Goal: Communication & Community: Participate in discussion

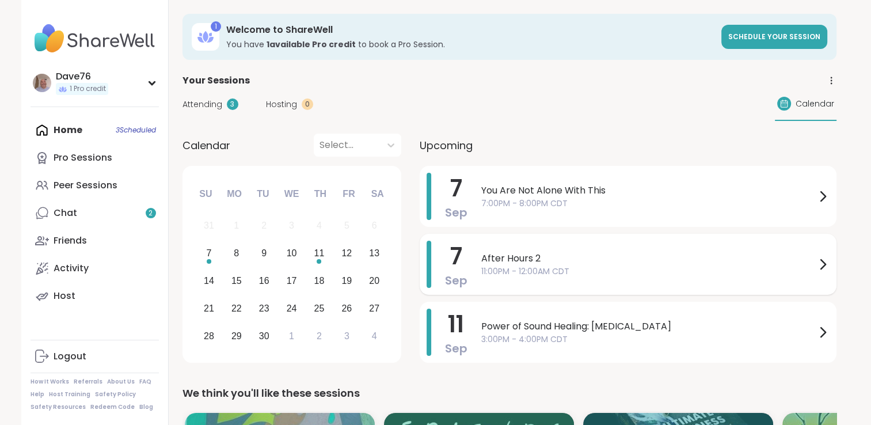
click at [780, 268] on span "11:00PM - 12:00AM CDT" at bounding box center [648, 271] width 334 height 12
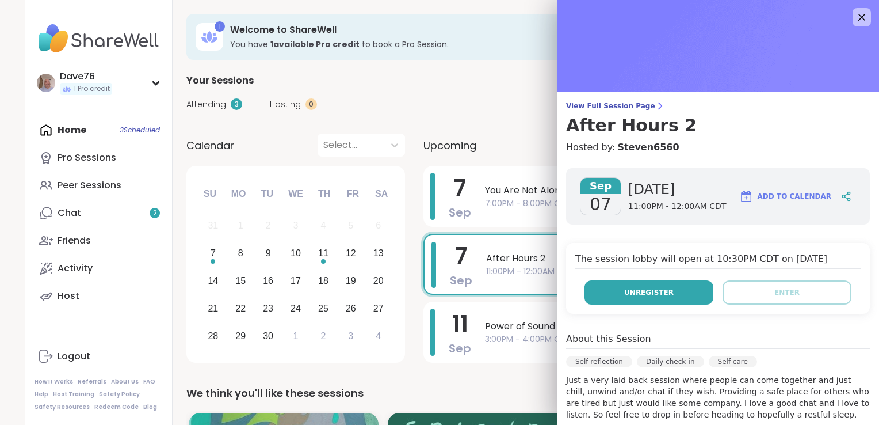
click at [663, 289] on button "Unregister" at bounding box center [649, 292] width 129 height 24
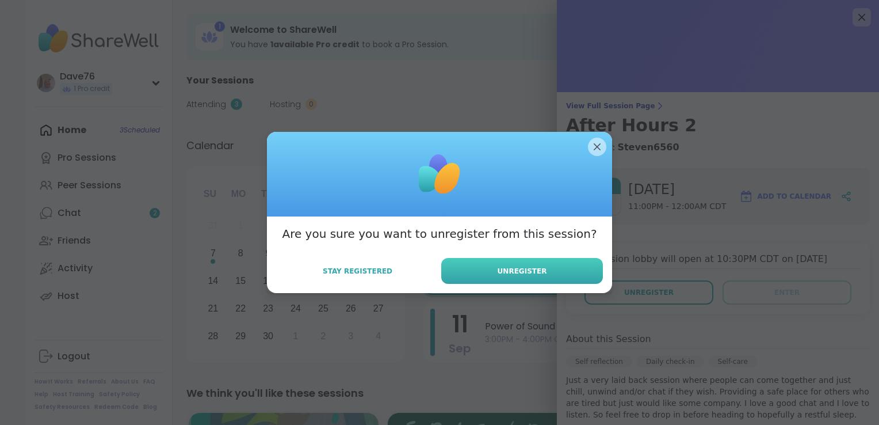
click at [563, 268] on button "Unregister" at bounding box center [522, 271] width 162 height 26
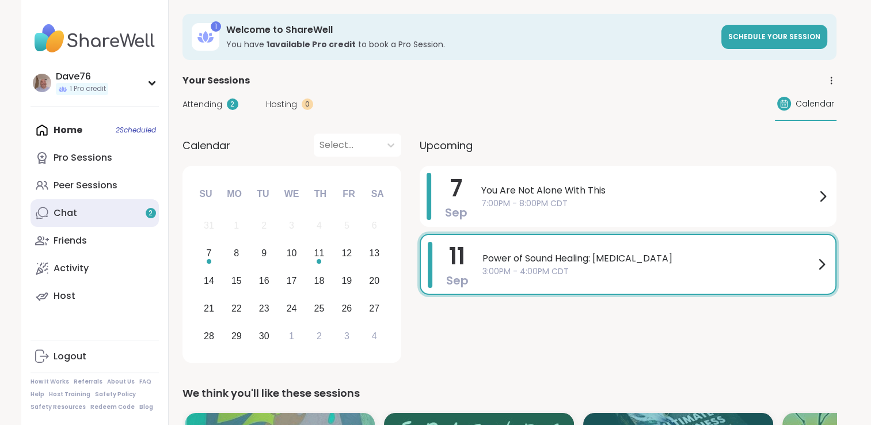
click at [61, 221] on link "Chat 2" at bounding box center [94, 213] width 128 height 28
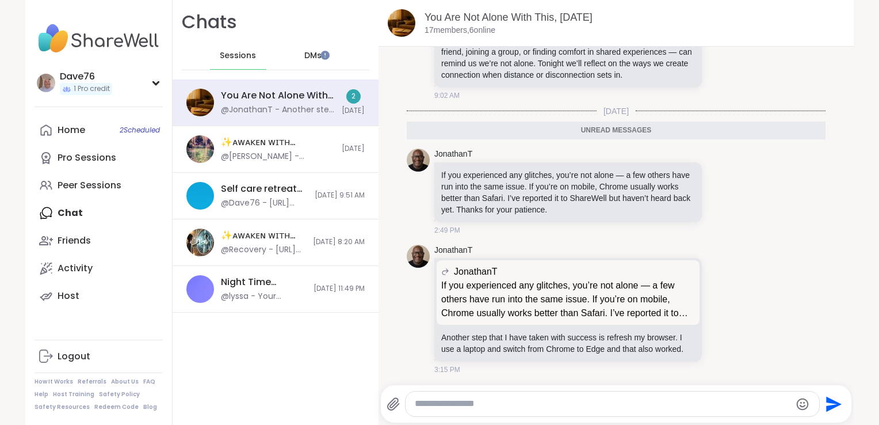
click at [465, 399] on textarea "Type your message" at bounding box center [603, 404] width 376 height 12
type textarea "**********"
click at [825, 411] on icon "Send" at bounding box center [834, 404] width 18 height 18
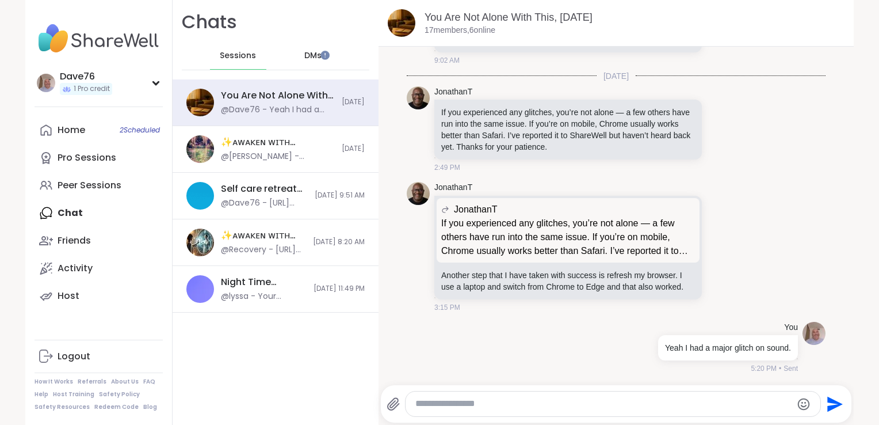
scroll to position [129, 0]
click at [82, 126] on link "Home 2 Scheduled" at bounding box center [99, 130] width 128 height 28
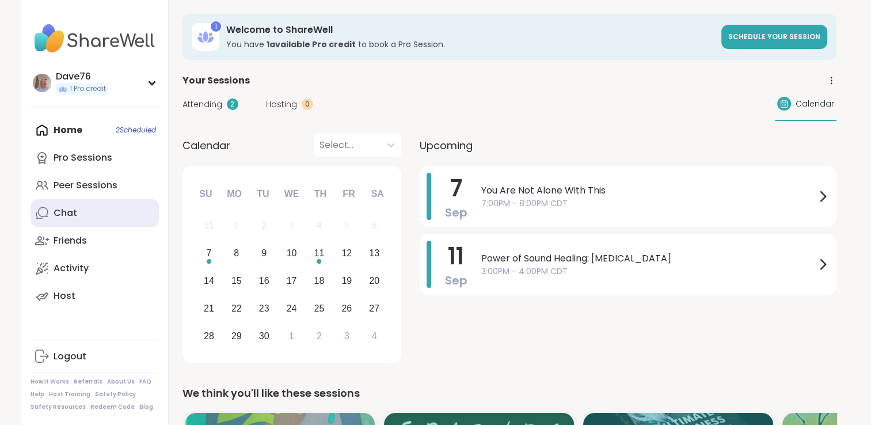
click at [98, 222] on link "Chat" at bounding box center [94, 213] width 128 height 28
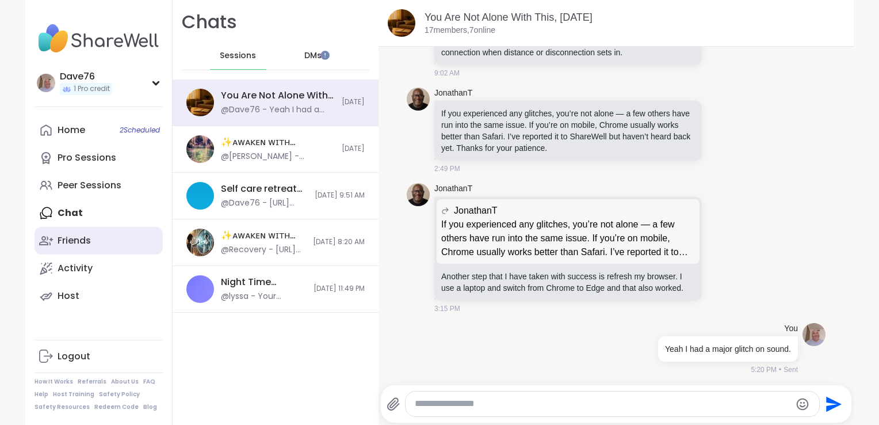
click at [85, 247] on link "Friends" at bounding box center [99, 241] width 128 height 28
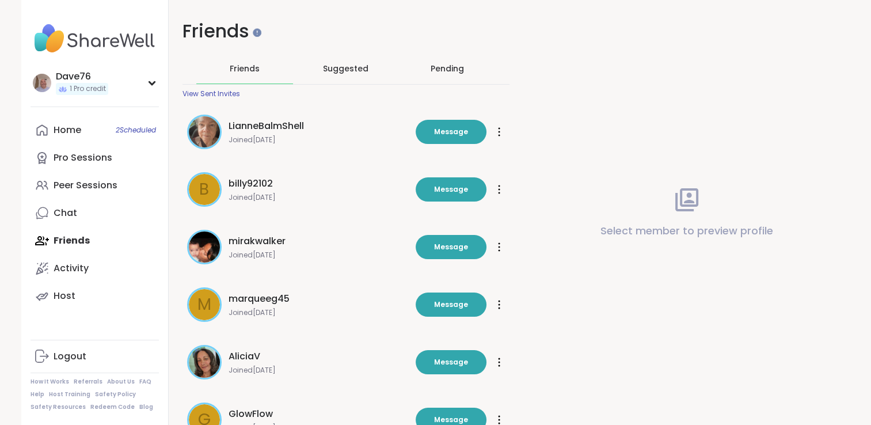
scroll to position [314, 0]
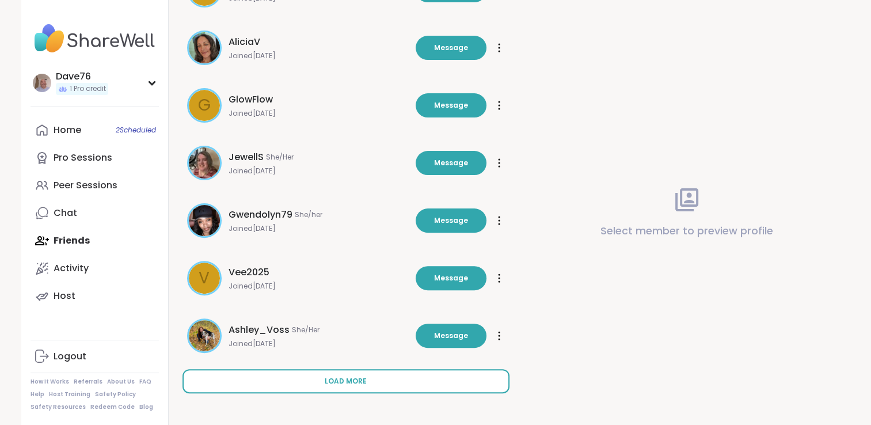
click at [344, 380] on span "Load more" at bounding box center [346, 381] width 42 height 10
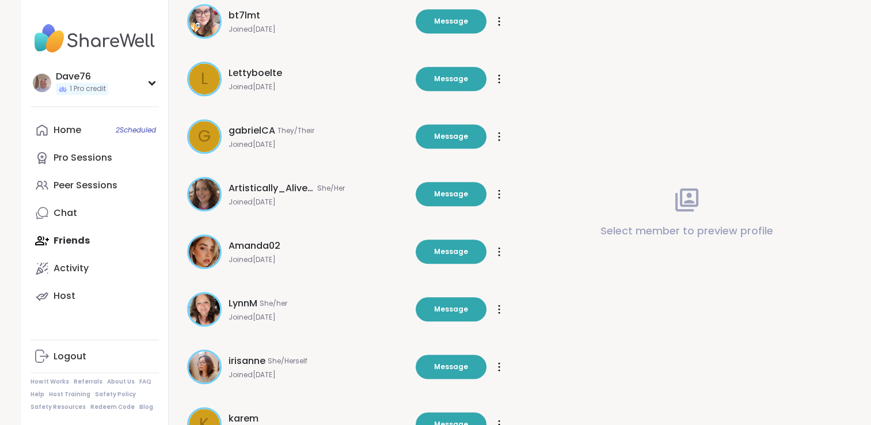
scroll to position [890, 0]
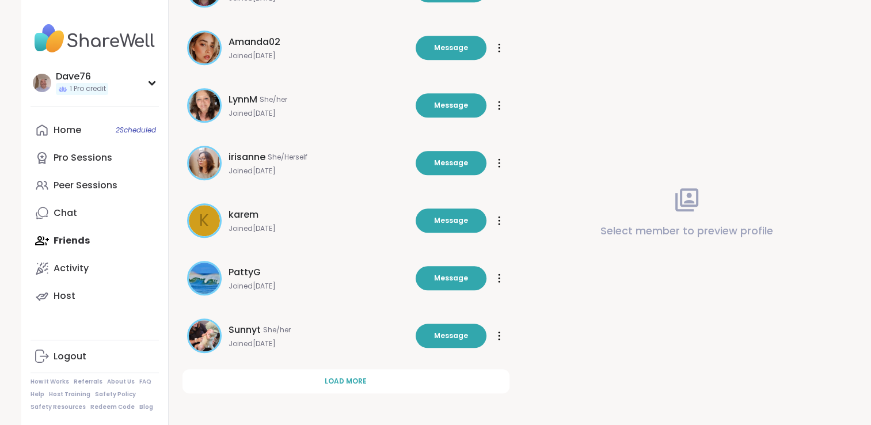
click at [212, 333] on img at bounding box center [204, 335] width 31 height 31
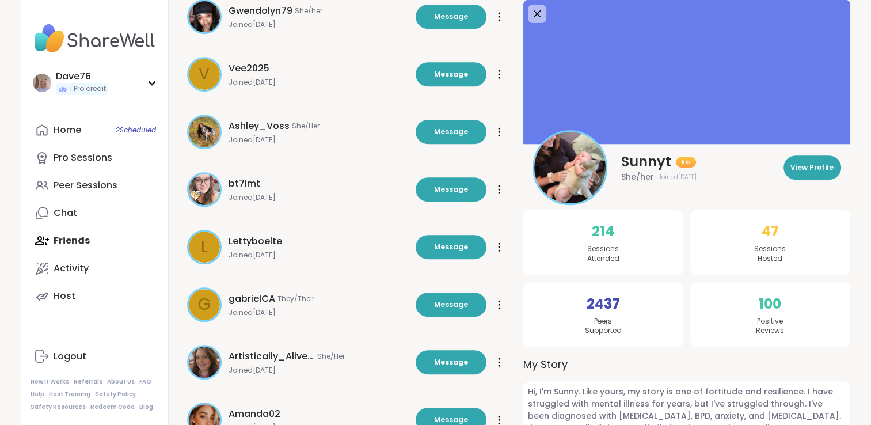
scroll to position [147, 0]
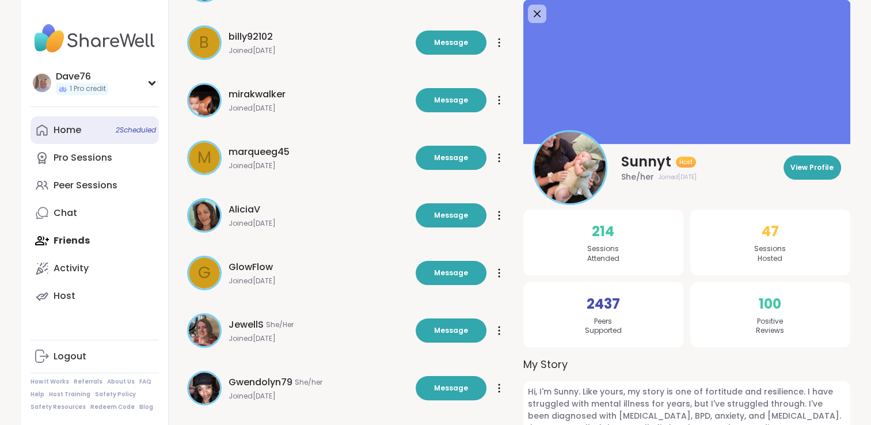
click at [72, 123] on link "Home 2 Scheduled" at bounding box center [94, 130] width 128 height 28
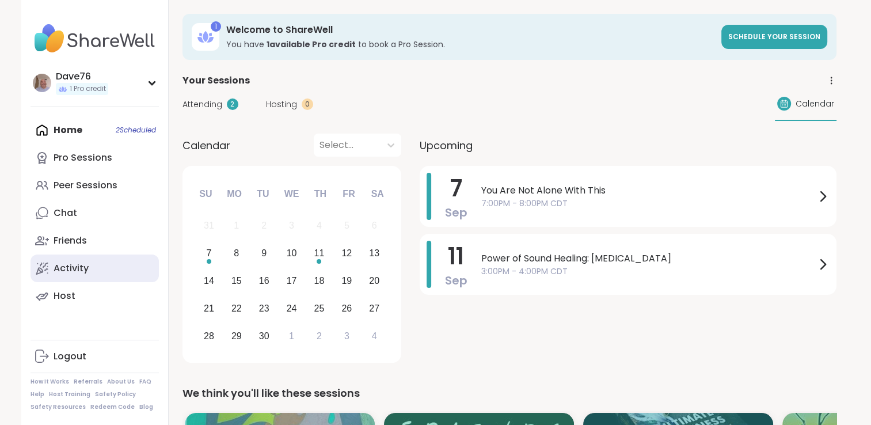
click at [63, 268] on div "Activity" at bounding box center [71, 268] width 35 height 13
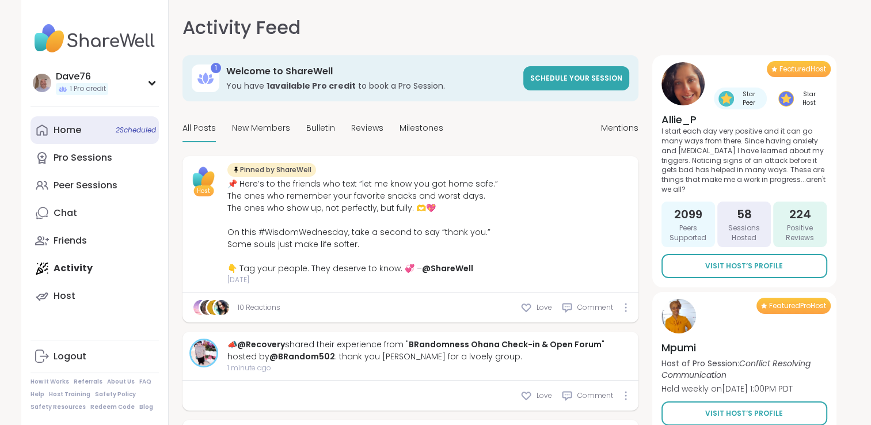
click at [86, 132] on link "Home 2 Scheduled" at bounding box center [94, 130] width 128 height 28
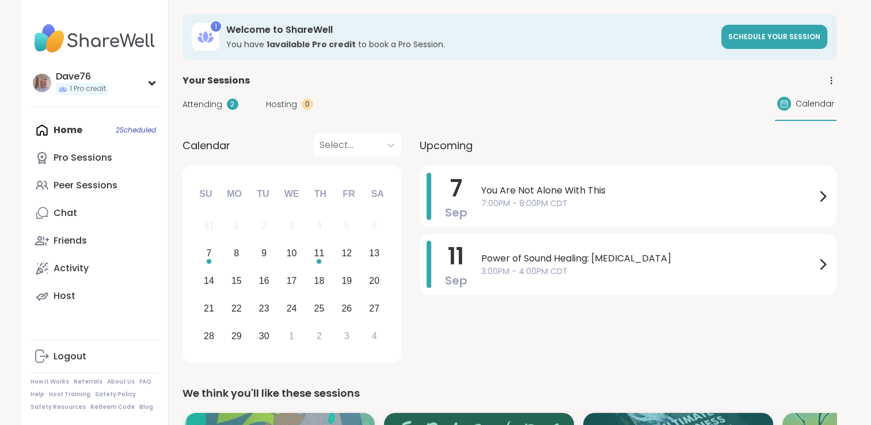
click at [86, 132] on div "Home 2 Scheduled Pro Sessions Peer Sessions Chat Friends Activity Host" at bounding box center [94, 212] width 128 height 193
click at [83, 229] on link "Friends" at bounding box center [94, 241] width 128 height 28
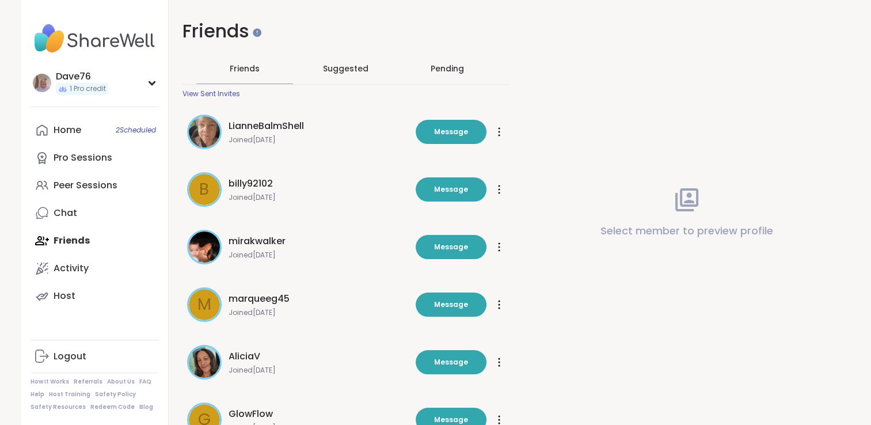
click at [438, 72] on div "Pending" at bounding box center [446, 69] width 33 height 12
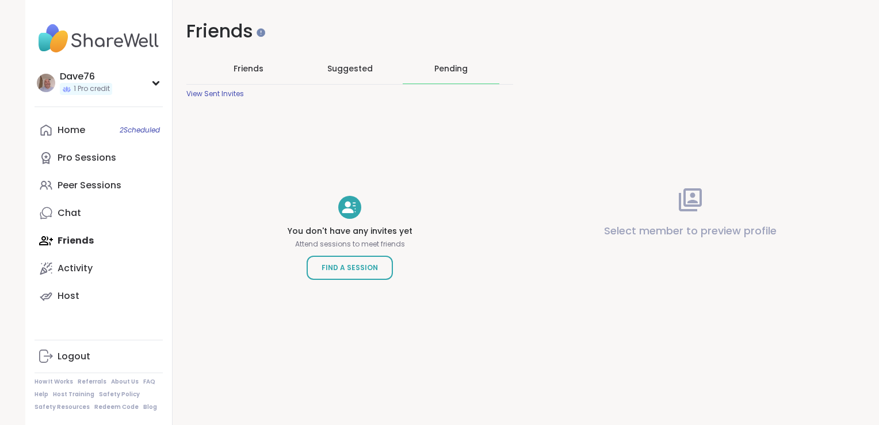
click at [246, 68] on span "Friends" at bounding box center [249, 69] width 30 height 12
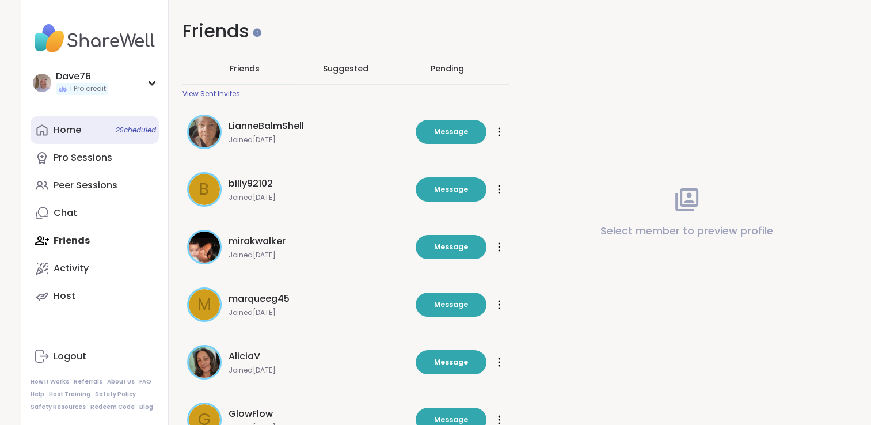
click at [77, 128] on div "Home 2 Scheduled" at bounding box center [68, 130] width 28 height 13
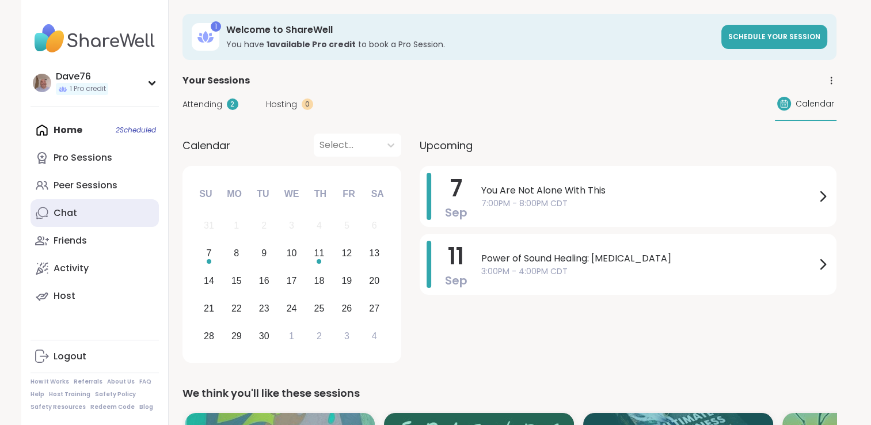
click at [74, 212] on div "Chat" at bounding box center [66, 213] width 24 height 13
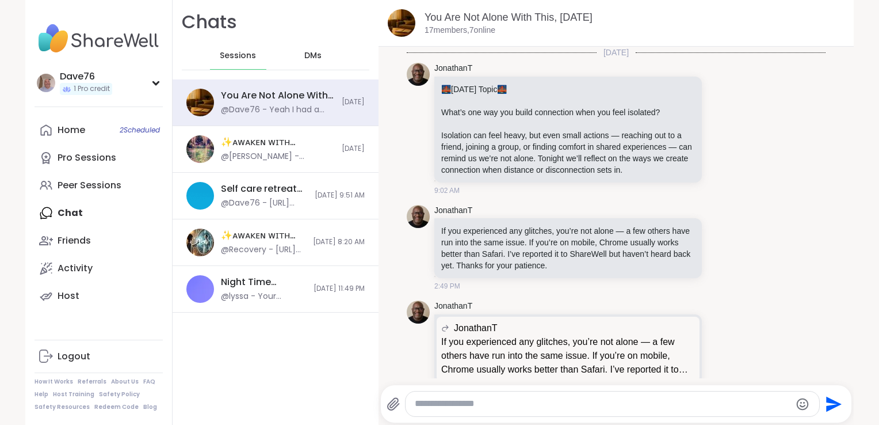
scroll to position [117, 0]
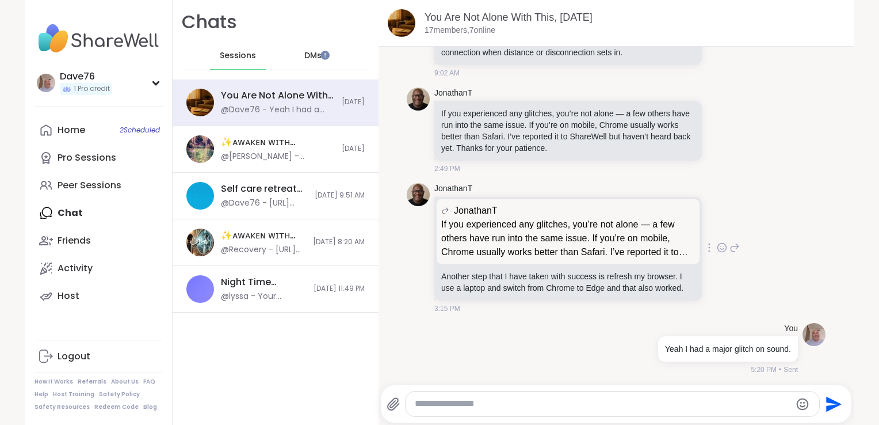
click at [591, 232] on p "If you experienced any glitches, you’re not alone — a few others have run into …" at bounding box center [568, 238] width 254 height 41
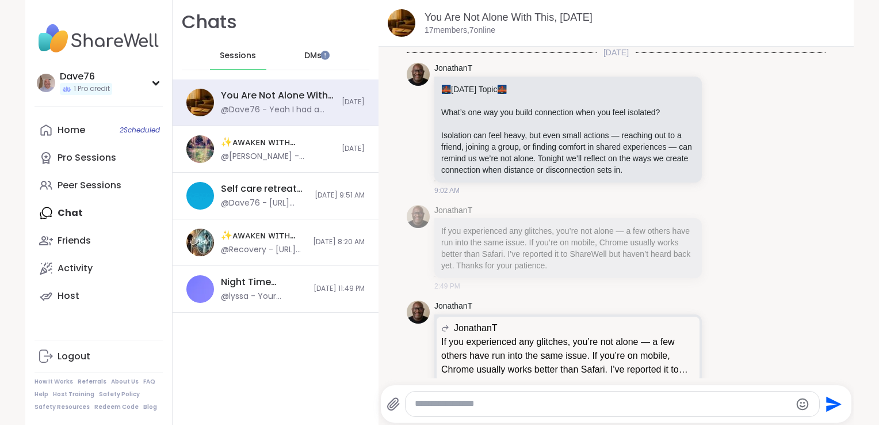
scroll to position [0, 0]
click at [617, 250] on p "If you experienced any glitches, you’re not alone — a few others have run into …" at bounding box center [568, 248] width 254 height 46
click at [79, 124] on div "Home 2 Scheduled" at bounding box center [72, 130] width 28 height 13
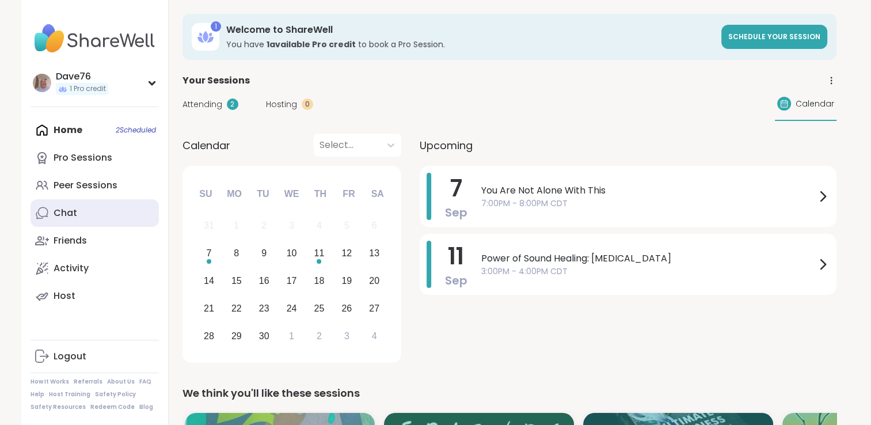
click at [67, 211] on div "Chat" at bounding box center [66, 213] width 24 height 13
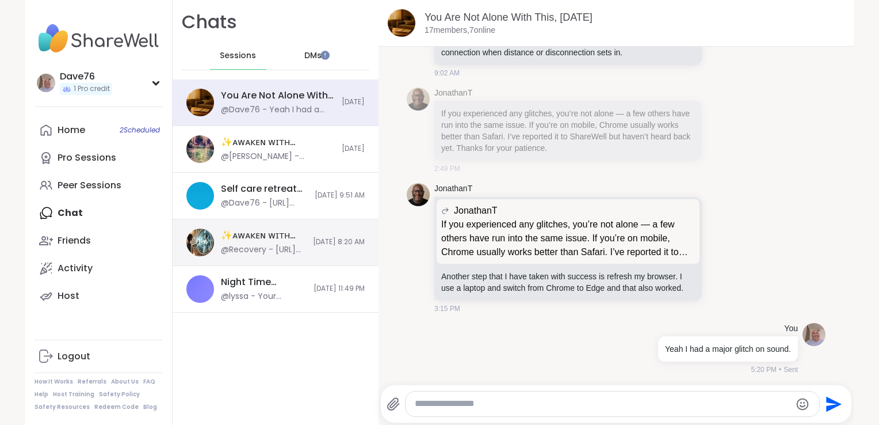
click at [253, 238] on div "✨ᴀᴡᴀᴋᴇɴ ᴡɪᴛʜ ʙᴇᴀᴜᴛɪғᴜʟ sᴏᴜʟs✨, Sep 06" at bounding box center [263, 235] width 85 height 13
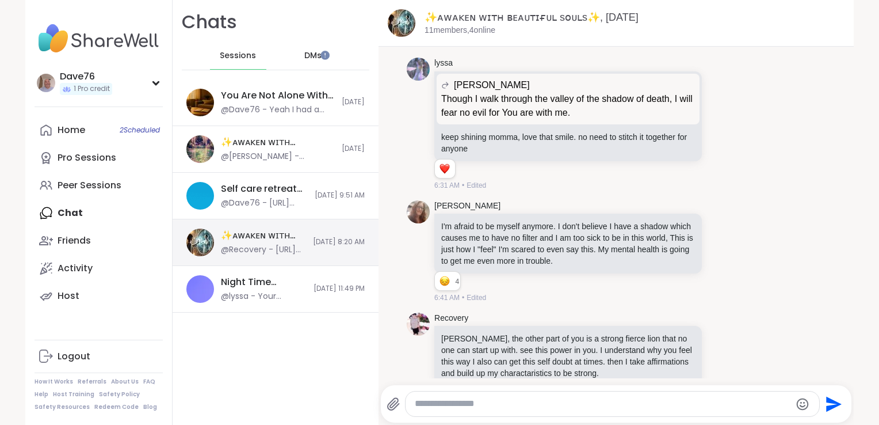
scroll to position [6381, 0]
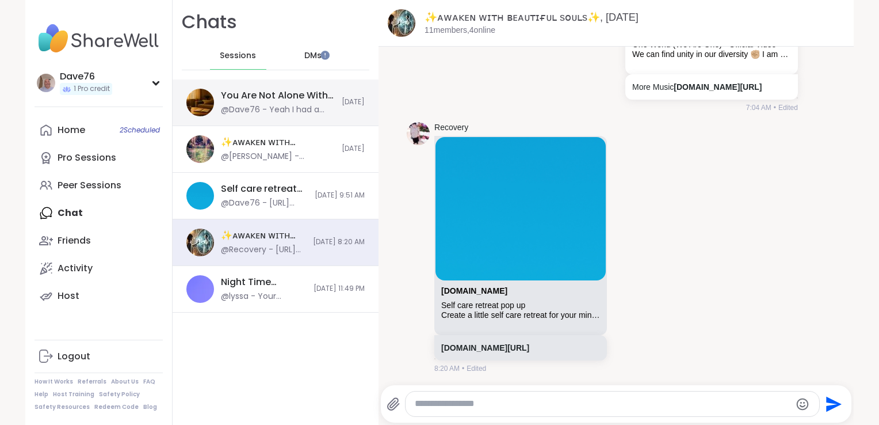
click at [279, 108] on div "@Dave76 - Yeah I had a major glitch on sound." at bounding box center [278, 110] width 114 height 12
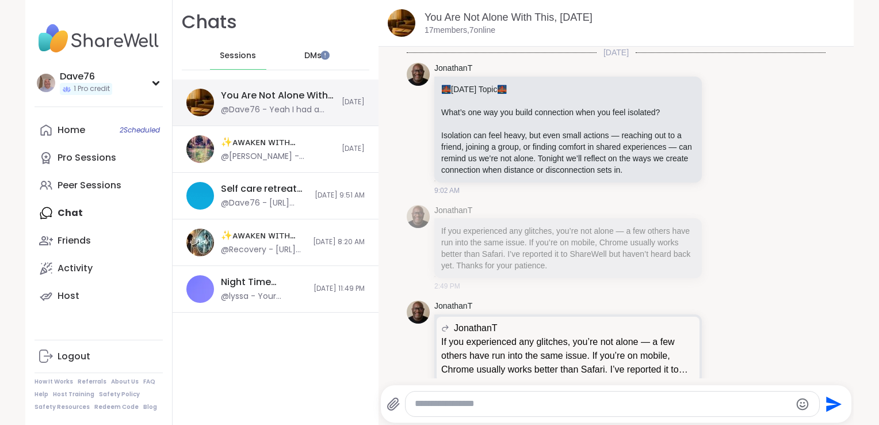
scroll to position [117, 0]
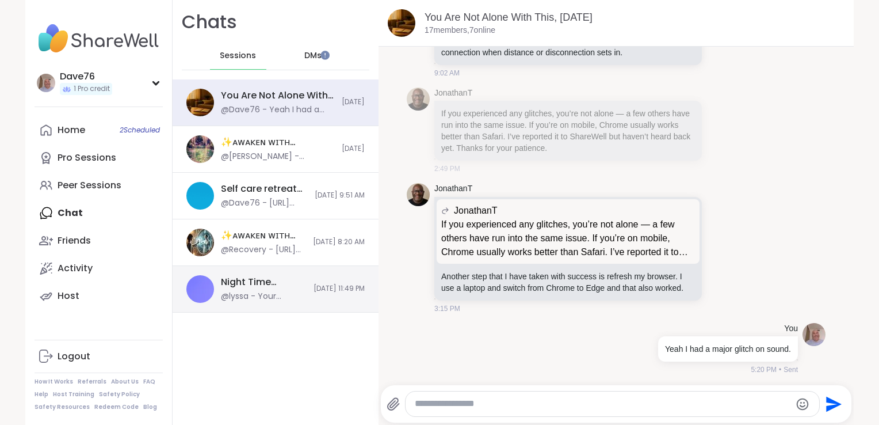
click at [245, 287] on div "Night Time Reflection and/or Body Doubling, Sep 05" at bounding box center [264, 282] width 86 height 13
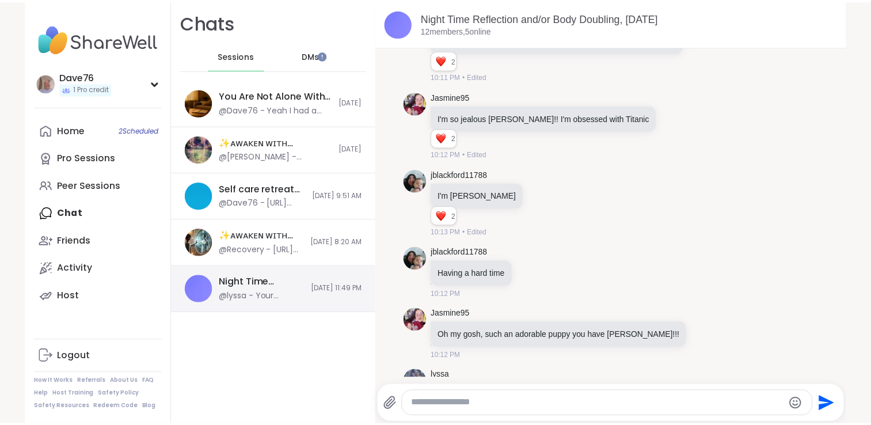
scroll to position [9148, 0]
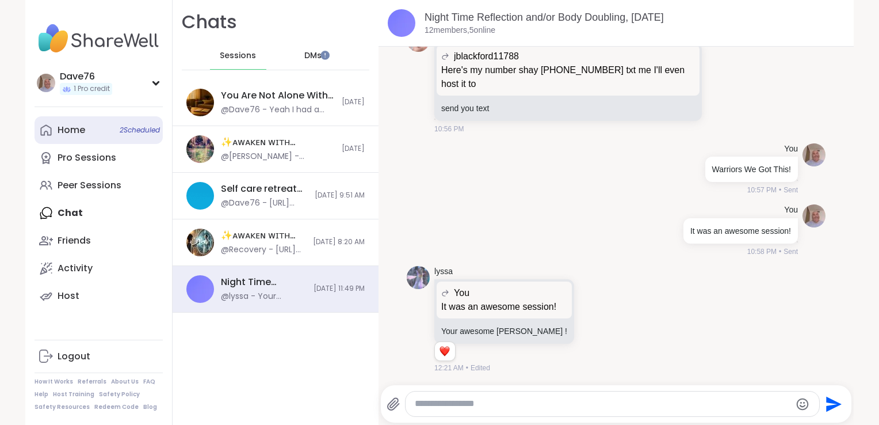
click at [81, 135] on link "Home 2 Scheduled" at bounding box center [99, 130] width 128 height 28
